Goal: Information Seeking & Learning: Learn about a topic

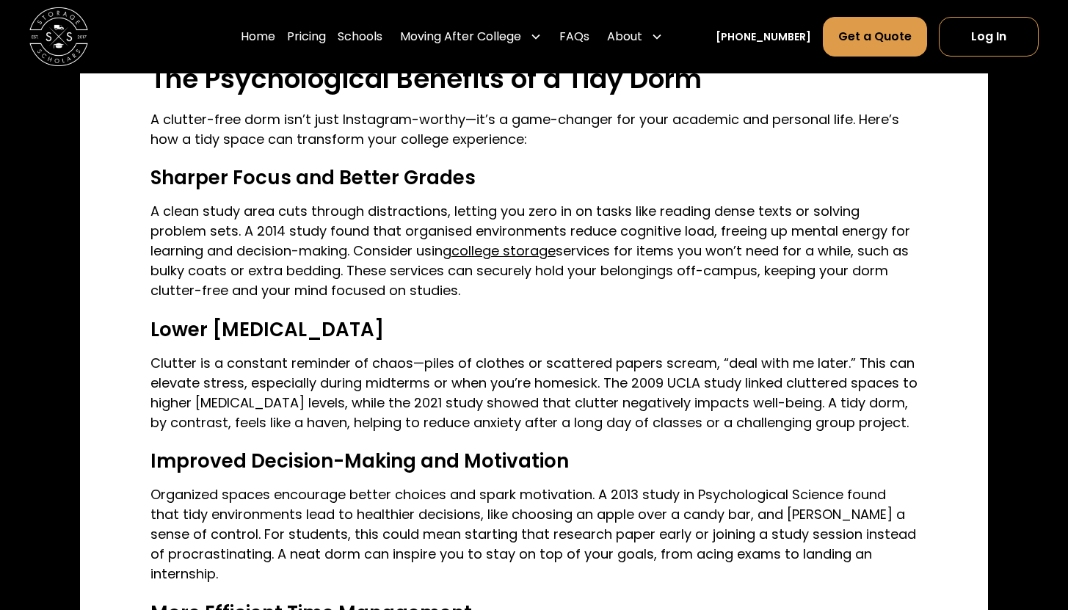
scroll to position [1622, 0]
drag, startPoint x: 197, startPoint y: 233, endPoint x: 263, endPoint y: 231, distance: 66.1
click at [263, 231] on p "A clean study area cuts through distractions, letting you zero in on tasks like…" at bounding box center [533, 249] width 767 height 99
copy p "2014 study"
click at [357, 227] on p "A clean study area cuts through distractions, letting you zero in on tasks like…" at bounding box center [533, 249] width 767 height 99
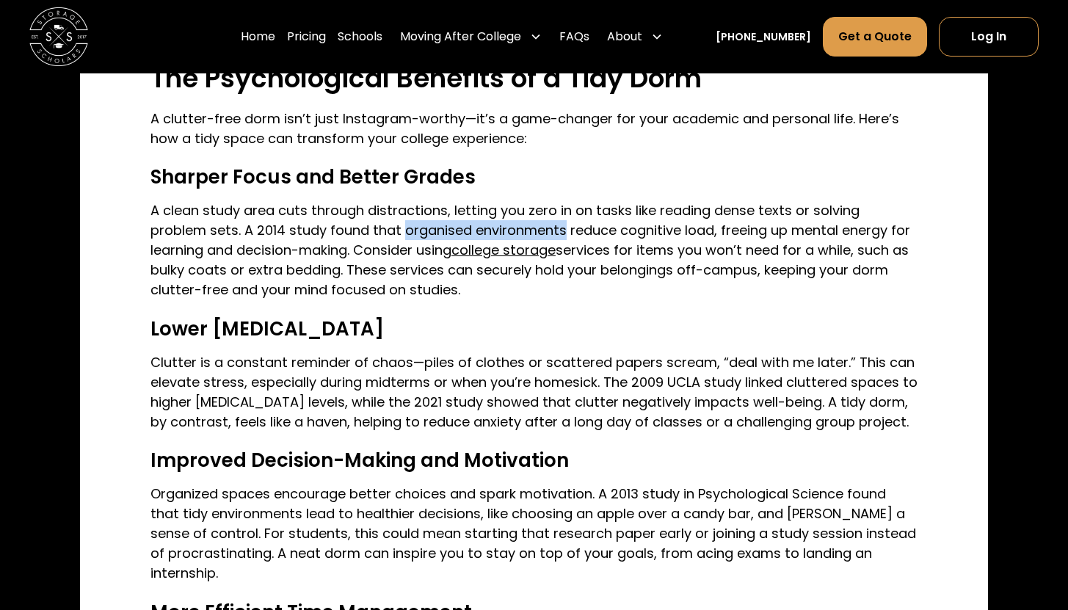
drag, startPoint x: 342, startPoint y: 230, endPoint x: 502, endPoint y: 226, distance: 160.1
click at [502, 225] on p "A clean study area cuts through distractions, letting you zero in on tasks like…" at bounding box center [533, 249] width 767 height 99
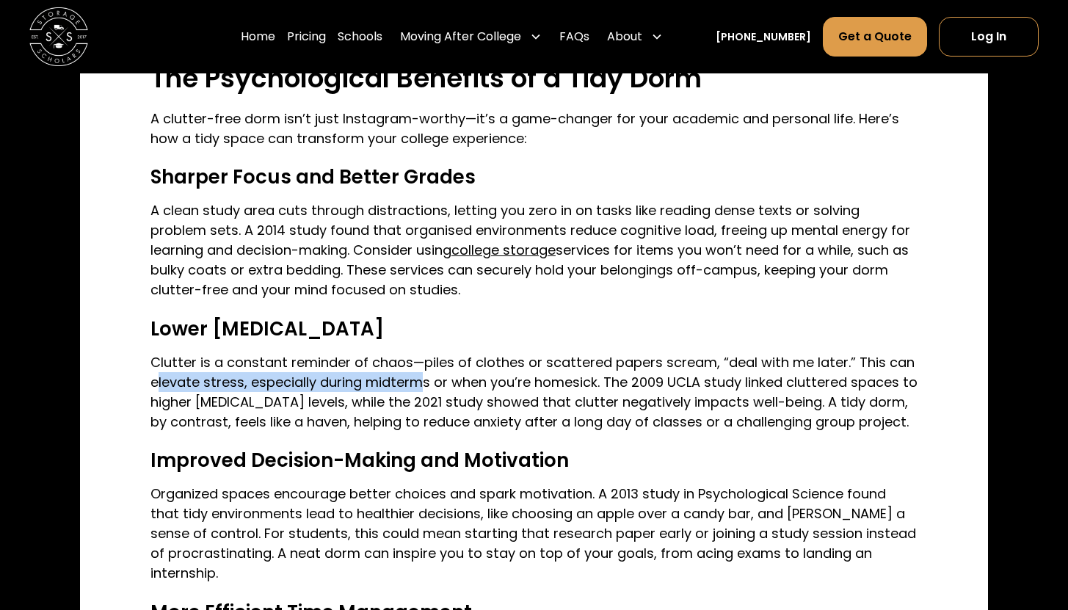
drag, startPoint x: 157, startPoint y: 382, endPoint x: 417, endPoint y: 388, distance: 259.9
click at [418, 388] on p "Clutter is a constant reminder of chaos—piles of clothes or scattered papers sc…" at bounding box center [533, 391] width 767 height 79
click at [199, 386] on p "Clutter is a constant reminder of chaos—piles of clothes or scattered papers sc…" at bounding box center [533, 391] width 767 height 79
drag, startPoint x: 150, startPoint y: 383, endPoint x: 427, endPoint y: 382, distance: 277.4
click at [427, 382] on div "Image Source The Psychology of Clutter: How a Tidy Space Boosts Productivity fo…" at bounding box center [534, 177] width 908 height 2470
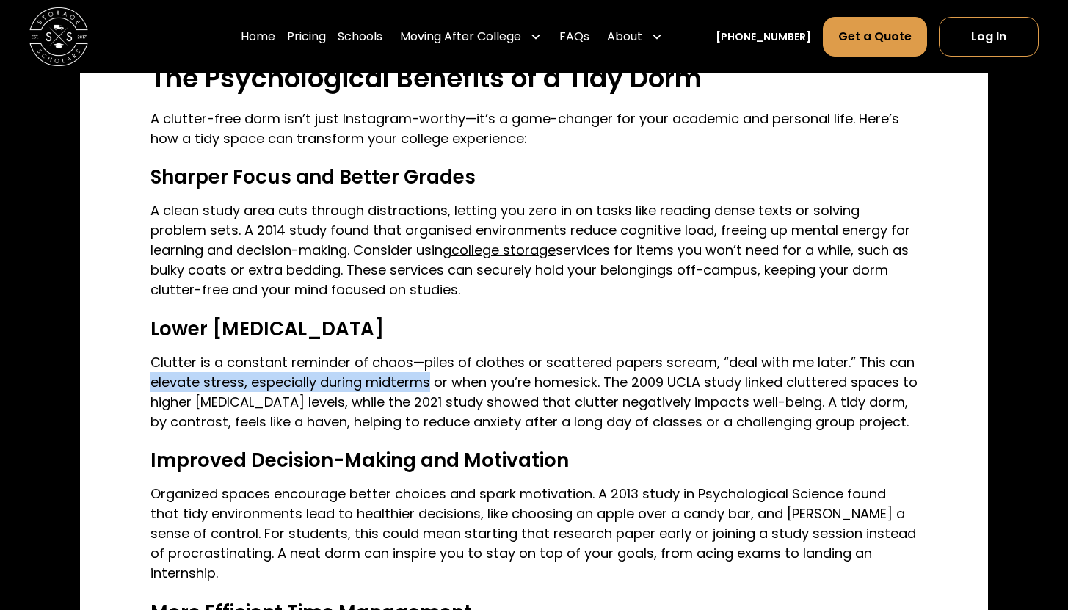
copy p "elevate stress, especially during midterms"
click at [542, 146] on p "A clutter-free dorm isn’t just Instagram-worthy—it’s a game-changer for your ac…" at bounding box center [533, 129] width 767 height 40
click at [349, 194] on div "Image Source The Psychology of Clutter: How a Tidy Space Boosts Productivity fo…" at bounding box center [533, 177] width 767 height 2376
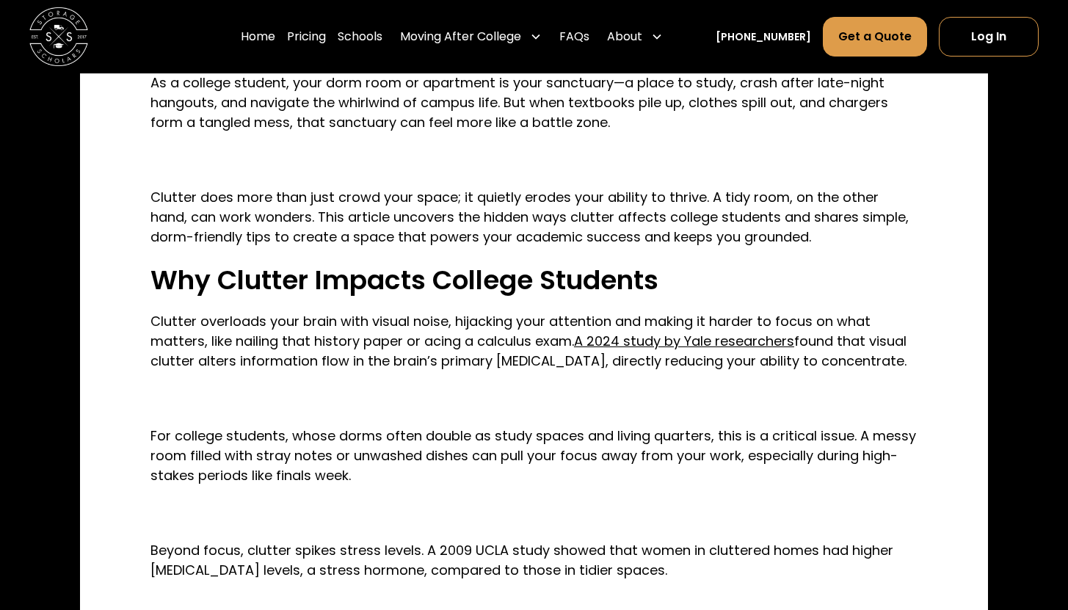
scroll to position [935, 0]
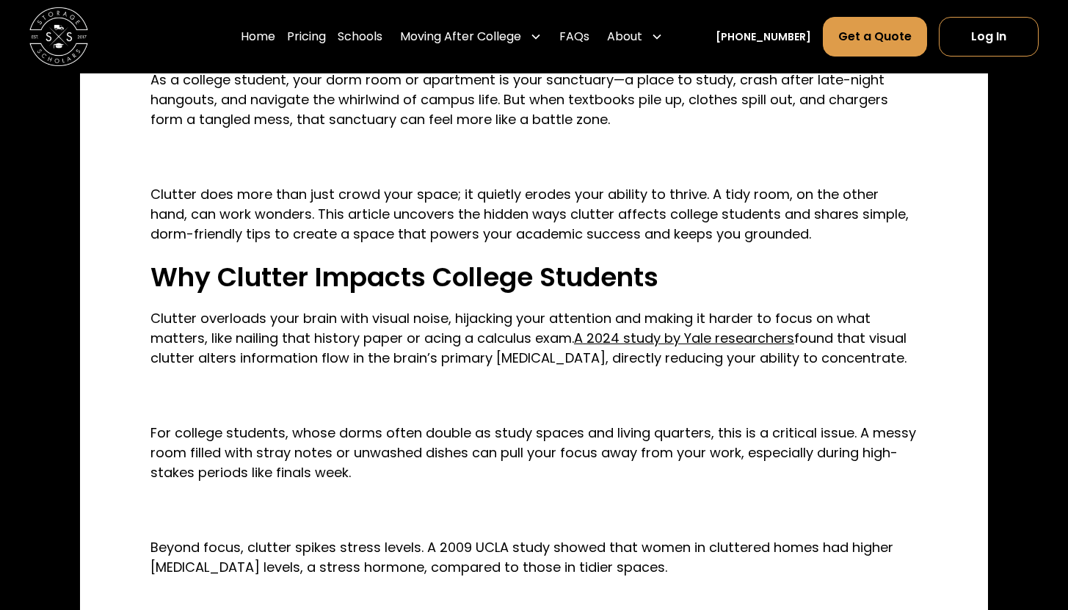
click at [664, 340] on link "A 2024 study by Yale researchers" at bounding box center [684, 338] width 220 height 18
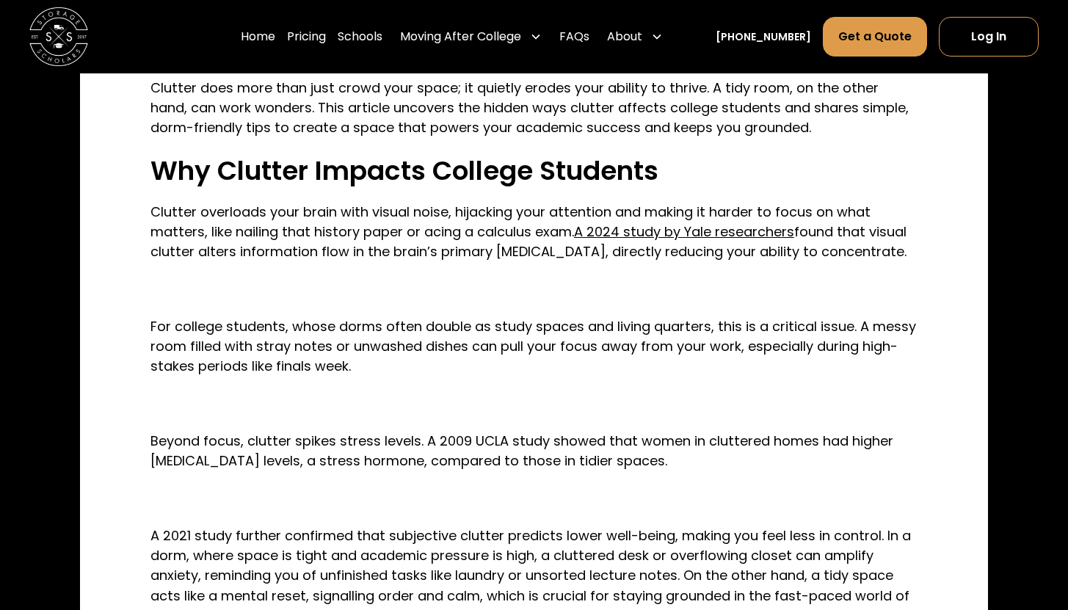
scroll to position [1043, 0]
